Goal: Information Seeking & Learning: Learn about a topic

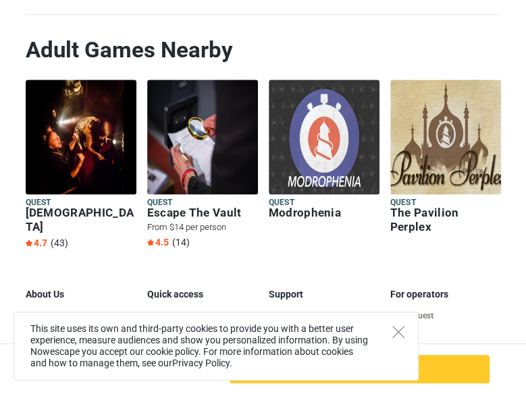
scroll to position [2073, 0]
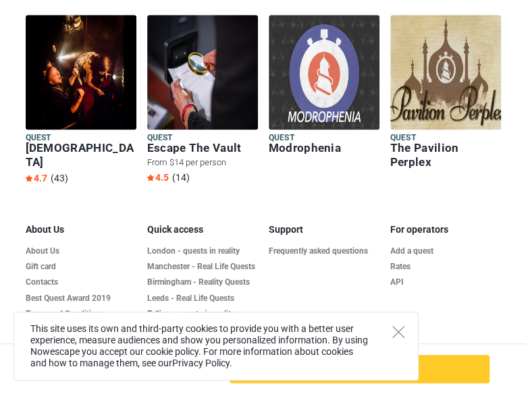
click at [322, 94] on img at bounding box center [324, 72] width 111 height 115
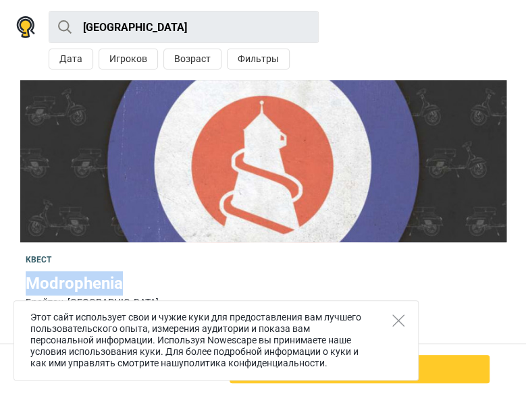
drag, startPoint x: 132, startPoint y: 280, endPoint x: 22, endPoint y: 275, distance: 110.1
copy h1 "Modrophenia"
